Goal: Task Accomplishment & Management: Manage account settings

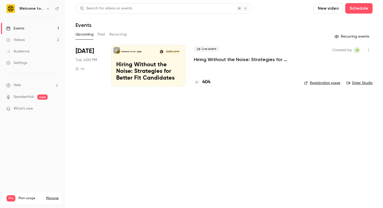
click at [137, 79] on p "Hiring Without the Noise: Strategies for Better Fit Candidates" at bounding box center [148, 72] width 64 height 20
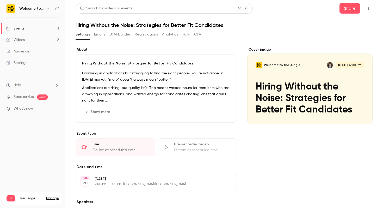
click at [187, 26] on h1 "Hiring Without the Noise: Strategies for Better Fit Candidates" at bounding box center [224, 25] width 297 height 6
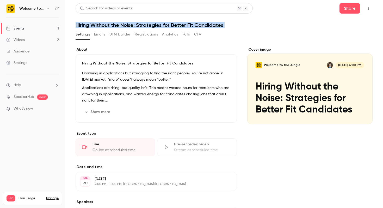
click at [187, 26] on h1 "Hiring Without the Noise: Strategies for Better Fit Candidates" at bounding box center [224, 25] width 297 height 6
copy div "Hiring Without the Noise: Strategies for Better Fit Candidates Settings Emails …"
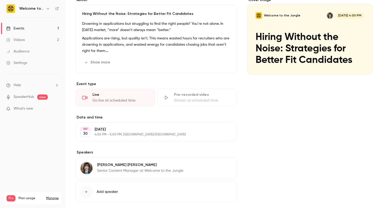
scroll to position [49, 0]
click at [319, 37] on div "Cover image" at bounding box center [310, 36] width 125 height 77
click at [0, 0] on input "Welcome to the Jungle [DATE] 4:00 PM Hiring Without the Noise: Strategies for B…" at bounding box center [0, 0] width 0 height 0
click at [39, 27] on link "Events 1" at bounding box center [32, 28] width 65 height 11
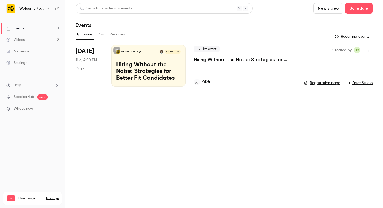
click at [361, 83] on link "Enter Studio" at bounding box center [360, 82] width 26 height 5
click at [368, 50] on icon "button" at bounding box center [369, 50] width 4 height 4
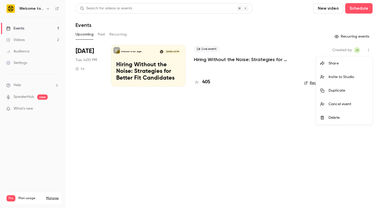
click at [354, 76] on div "Invite to Studio" at bounding box center [349, 76] width 40 height 5
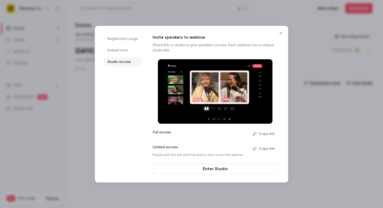
click at [268, 148] on button "Copy link" at bounding box center [264, 148] width 27 height 8
click at [237, 168] on link "Enter Studio" at bounding box center [215, 169] width 125 height 10
click at [291, 16] on div at bounding box center [191, 104] width 383 height 208
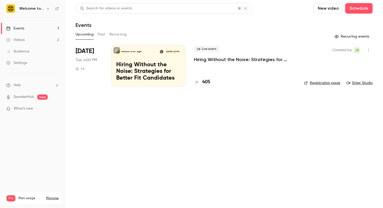
click at [23, 52] on div "Audience" at bounding box center [17, 51] width 23 height 5
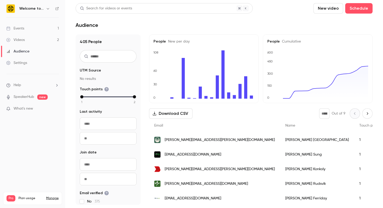
click at [19, 27] on div "Events" at bounding box center [15, 28] width 18 height 5
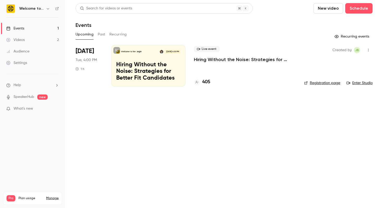
click at [141, 71] on p "Hiring Without the Noise: Strategies for Better Fit Candidates" at bounding box center [148, 72] width 64 height 20
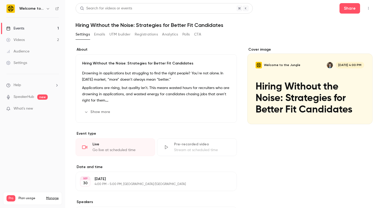
click at [98, 113] on button "Show more" at bounding box center [97, 112] width 31 height 8
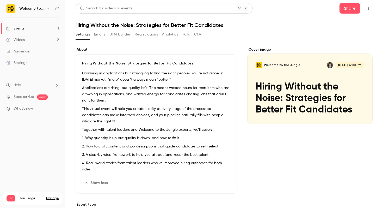
click at [298, 86] on div "Cover image" at bounding box center [310, 85] width 125 height 77
click at [0, 0] on input "Welcome to the Jungle [DATE] 4:00 PM Hiring Without the Noise: Strategies for B…" at bounding box center [0, 0] width 0 height 0
click at [153, 34] on button "Registrations" at bounding box center [146, 34] width 23 height 8
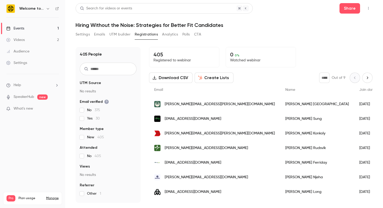
click at [83, 35] on button "Settings" at bounding box center [83, 34] width 14 height 8
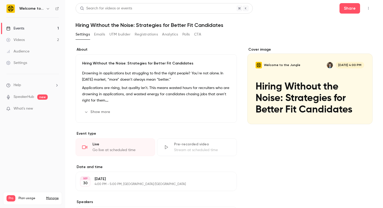
click at [94, 113] on button "Show more" at bounding box center [97, 112] width 31 height 8
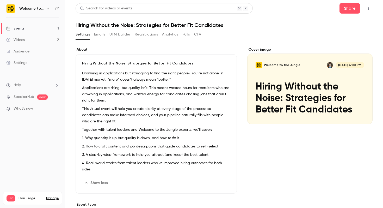
click at [368, 10] on icon "button" at bounding box center [369, 9] width 4 height 4
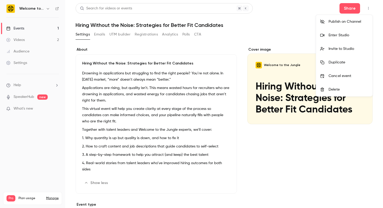
click at [27, 96] on div at bounding box center [191, 104] width 383 height 208
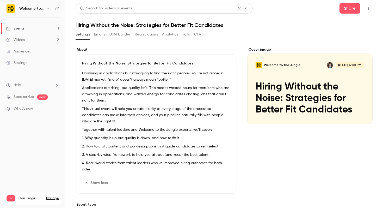
click at [27, 96] on link "SpeakerHub" at bounding box center [24, 96] width 21 height 5
click at [25, 63] on div "Settings" at bounding box center [16, 62] width 21 height 5
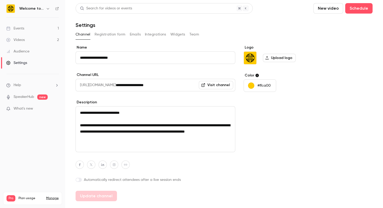
click at [171, 84] on input "**********" at bounding box center [176, 85] width 120 height 13
click at [272, 126] on div "Logo Upload logo Color #ffca00" at bounding box center [284, 123] width 80 height 156
click at [19, 28] on div "Events" at bounding box center [15, 28] width 18 height 5
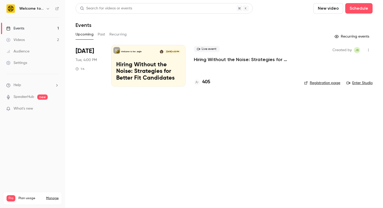
click at [331, 83] on link "Registration page" at bounding box center [322, 82] width 36 height 5
click at [165, 67] on p "Hiring Without the Noise: Strategies for Better Fit Candidates" at bounding box center [148, 72] width 64 height 20
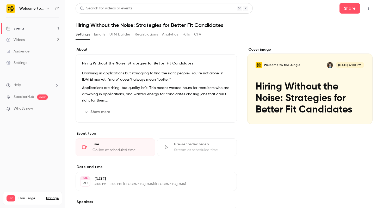
click at [150, 35] on button "Registrations" at bounding box center [146, 34] width 23 height 8
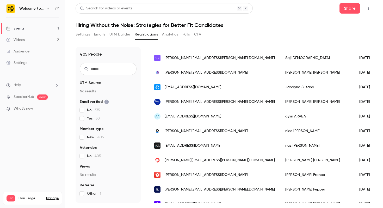
scroll to position [624, 0]
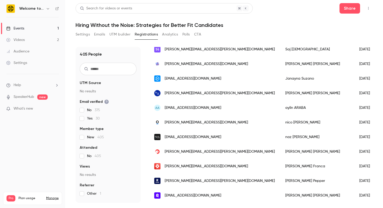
click at [260, 17] on header "Search for videos or events Share Hiring Without the Noise: Strategies for Bett…" at bounding box center [224, 15] width 297 height 25
click at [148, 175] on div "405 People UTM Source No results Email verified No 375 Yes 30 Member type New 4…" at bounding box center [224, 125] width 297 height 156
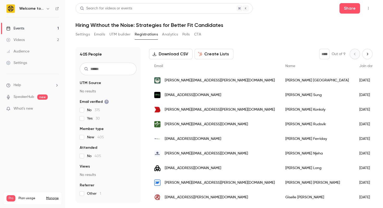
scroll to position [0, 0]
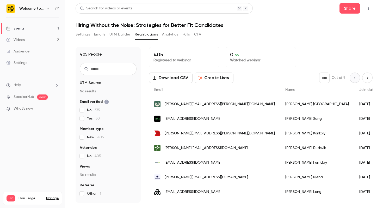
click at [371, 76] on button "Next page" at bounding box center [368, 78] width 10 height 10
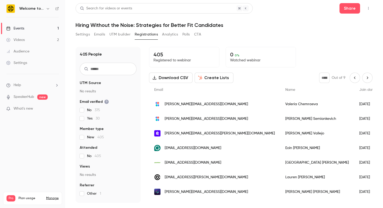
click at [365, 78] on icon "Next page" at bounding box center [368, 78] width 6 height 4
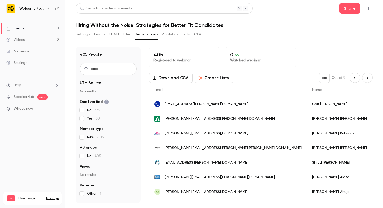
click at [366, 76] on icon "Next page" at bounding box center [368, 78] width 6 height 4
type input "*"
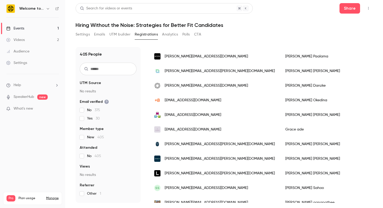
scroll to position [545, 0]
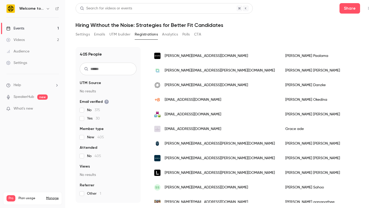
type input "*"
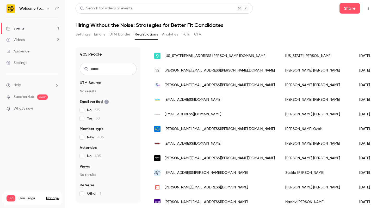
click at [82, 35] on button "Settings" at bounding box center [83, 34] width 14 height 8
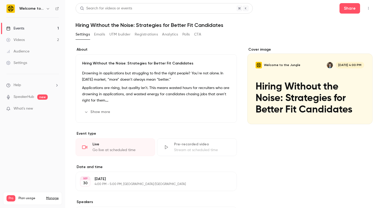
click at [38, 29] on link "Events 1" at bounding box center [32, 28] width 65 height 11
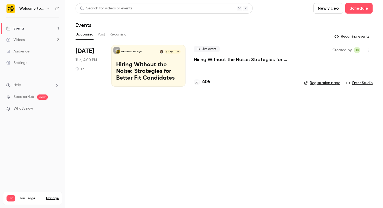
click at [140, 60] on div "Welcome to the Jungle [DATE] 4:00 PM Hiring Without the Noise: Strategies for B…" at bounding box center [148, 66] width 74 height 42
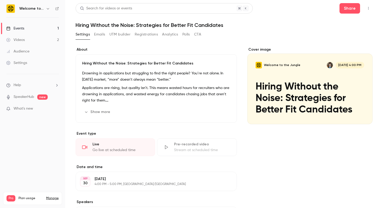
click at [102, 113] on button "Show more" at bounding box center [97, 112] width 31 height 8
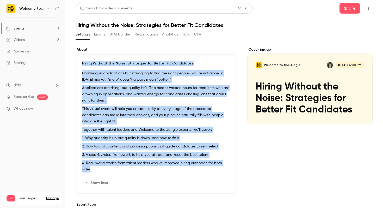
drag, startPoint x: 82, startPoint y: 63, endPoint x: 230, endPoint y: 168, distance: 180.9
click at [230, 168] on div "Hiring Without the Noise: Strategies for Better Fit Candidates Drowning in appl…" at bounding box center [156, 123] width 161 height 139
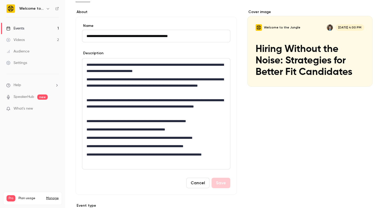
scroll to position [38, 0]
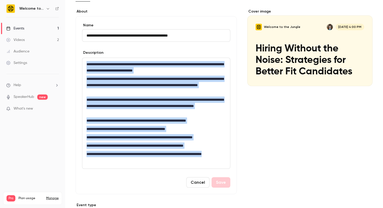
drag, startPoint x: 123, startPoint y: 162, endPoint x: 81, endPoint y: 61, distance: 109.8
click at [81, 61] on div "**********" at bounding box center [156, 105] width 161 height 178
copy div "**********"
click at [198, 185] on button "Cancel" at bounding box center [197, 182] width 23 height 10
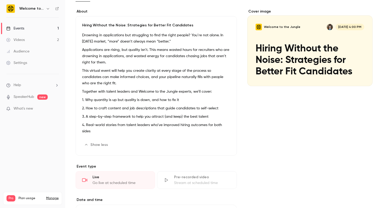
click at [312, 67] on div "Cover image" at bounding box center [310, 47] width 125 height 77
click at [0, 0] on input "Welcome to the Jungle [DATE] 4:00 PM Hiring Without the Noise: Strategies for B…" at bounding box center [0, 0] width 0 height 0
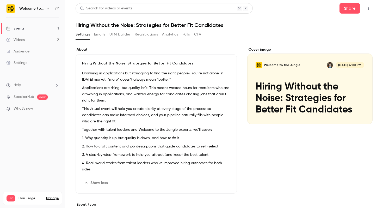
click at [370, 9] on icon "button" at bounding box center [369, 9] width 4 height 4
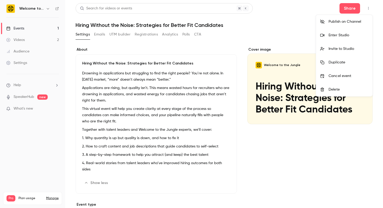
click at [351, 35] on div "Enter Studio" at bounding box center [349, 35] width 40 height 5
